Goal: Task Accomplishment & Management: Use online tool/utility

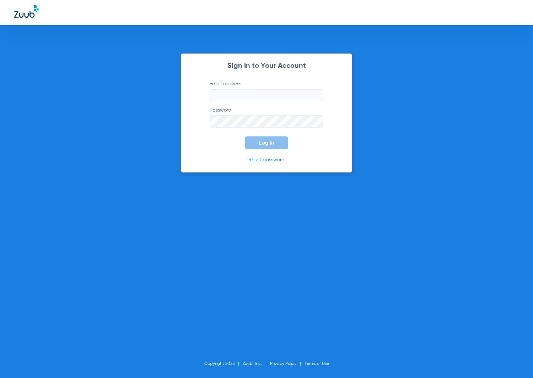
type input "[EMAIL_ADDRESS][DOMAIN_NAME]"
click at [273, 145] on span "Log In" at bounding box center [266, 143] width 15 height 6
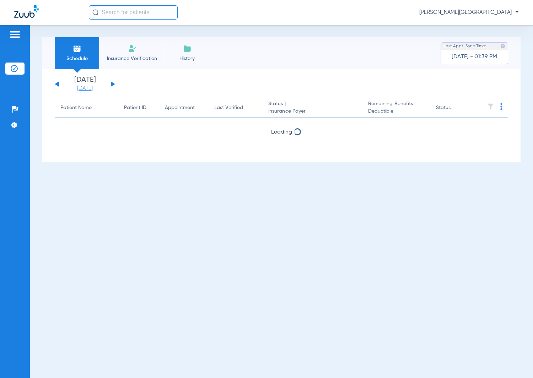
click at [75, 89] on link "[DATE]" at bounding box center [85, 88] width 43 height 7
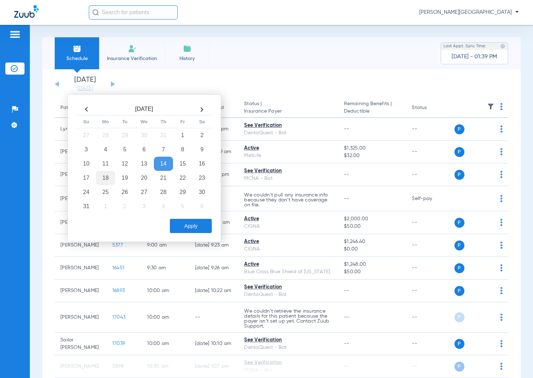
click at [110, 176] on td "18" at bounding box center [105, 178] width 19 height 14
click at [195, 221] on button "Apply" at bounding box center [191, 226] width 42 height 14
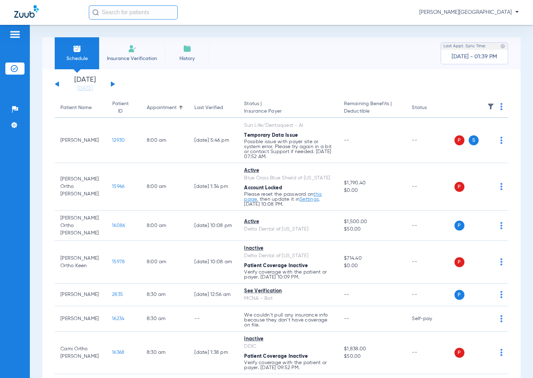
click at [501, 109] on img at bounding box center [502, 106] width 2 height 7
click at [464, 133] on span "Verify All" at bounding box center [468, 134] width 44 height 5
